Goal: Information Seeking & Learning: Learn about a topic

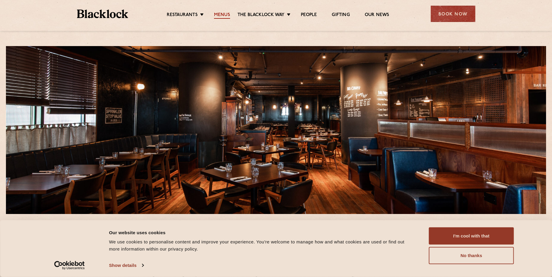
click at [217, 15] on link "Menus" at bounding box center [222, 15] width 16 height 7
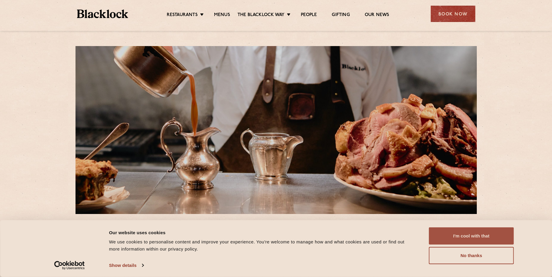
click at [502, 236] on button "I'm cool with that" at bounding box center [471, 235] width 85 height 17
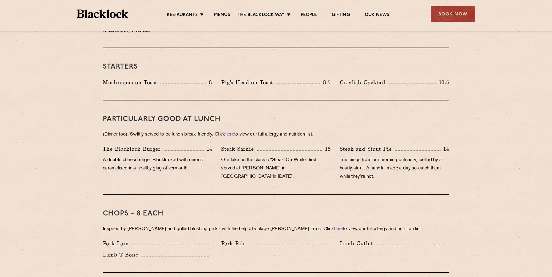
scroll to position [297, 0]
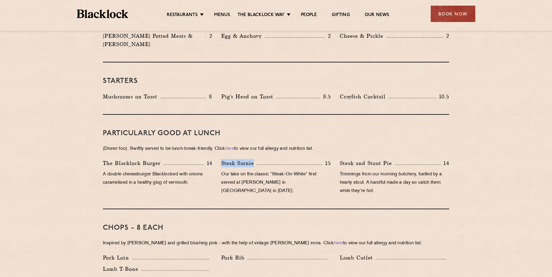
drag, startPoint x: 218, startPoint y: 153, endPoint x: 257, endPoint y: 154, distance: 39.2
click at [257, 159] on div "Steak Sarnie 15 Our take on the classic “Steak-On-White” first served at Louis’…" at bounding box center [276, 178] width 118 height 39
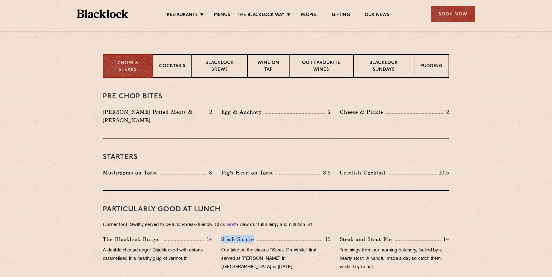
scroll to position [63, 0]
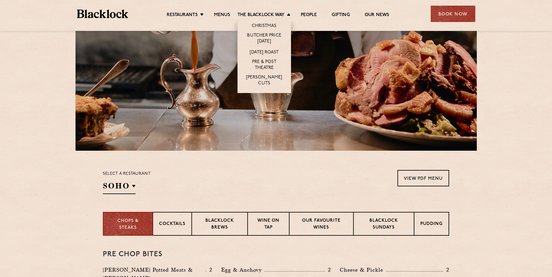
click at [287, 13] on li "The [PERSON_NAME] Way Christmas Butcher Price [DATE] [DATE] Roast Pre & Post Th…" at bounding box center [265, 15] width 56 height 7
